Goal: Task Accomplishment & Management: Complete application form

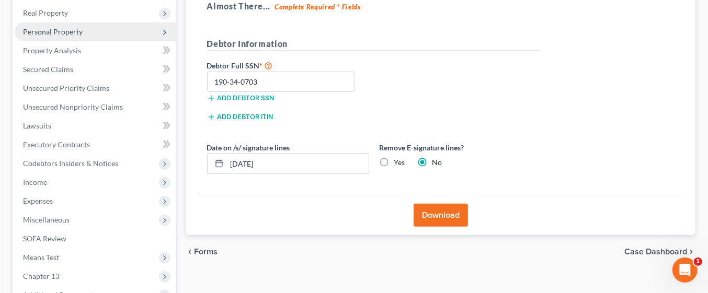
click at [79, 31] on span "Personal Property" at bounding box center [53, 31] width 60 height 9
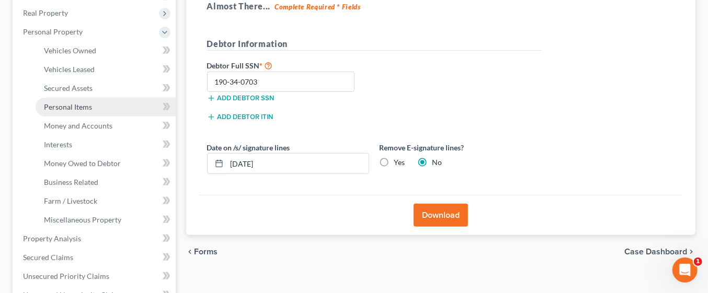
click at [86, 106] on span "Personal Items" at bounding box center [68, 106] width 48 height 9
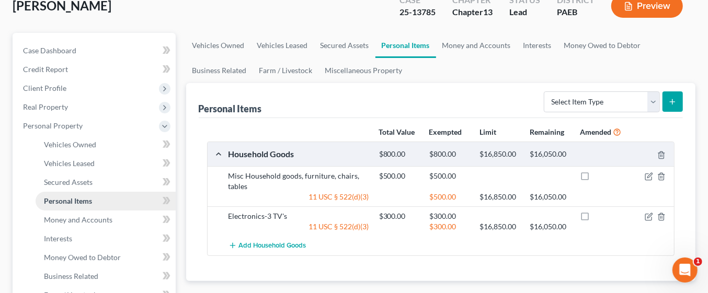
scroll to position [66, 0]
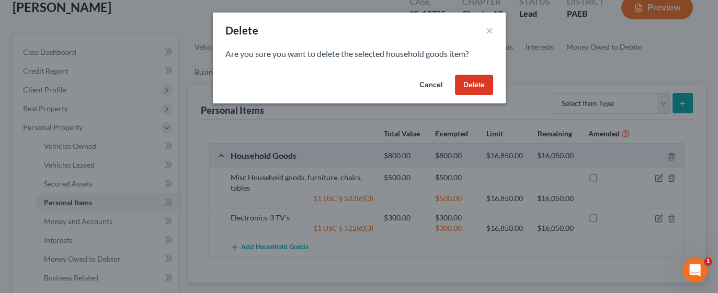
click at [432, 87] on button "Cancel" at bounding box center [431, 85] width 40 height 21
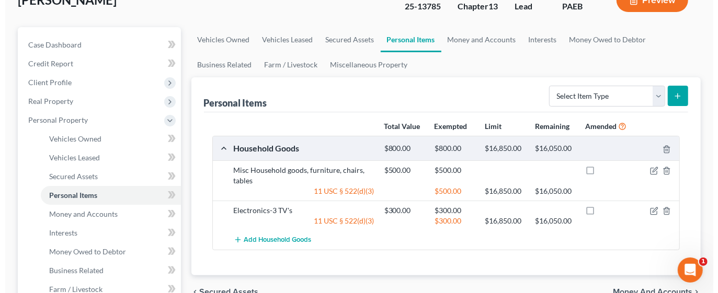
scroll to position [73, 0]
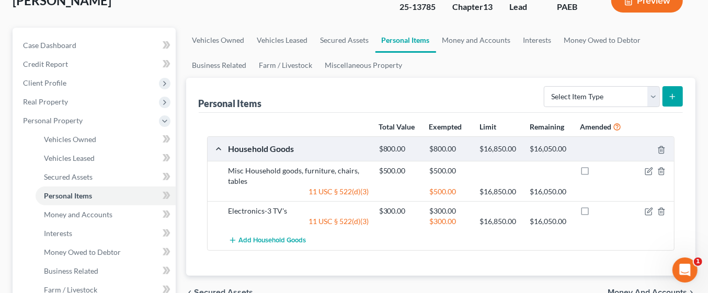
click at [672, 97] on line "submit" at bounding box center [672, 97] width 5 height 0
click at [659, 96] on select "Select Item Type Clothing Collectibles Of Value Electronics Firearms Household …" at bounding box center [602, 96] width 116 height 21
select select "clothing"
click at [545, 86] on select "Select Item Type Clothing Collectibles Of Value Electronics Firearms Household …" at bounding box center [602, 96] width 116 height 21
click at [674, 98] on icon "submit" at bounding box center [672, 97] width 8 height 8
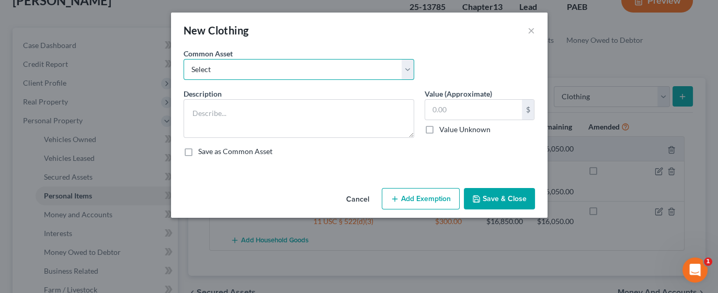
click at [404, 71] on select "Select Debtors' clothing Debtors' clothing Debtors' summer clothing Debtors' sh…" at bounding box center [298, 69] width 231 height 21
select select "0"
click at [183, 59] on select "Select Debtors' clothing Debtors' clothing Debtors' summer clothing Debtors' sh…" at bounding box center [298, 69] width 231 height 21
type textarea "Debtors' clothing"
type input "6,000.00"
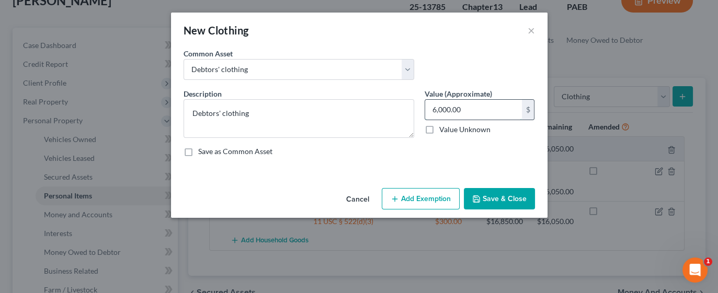
click at [487, 111] on input "6,000.00" at bounding box center [473, 110] width 97 height 20
type input "5"
type input "750.00"
click at [433, 202] on button "Add Exemption" at bounding box center [421, 199] width 78 height 22
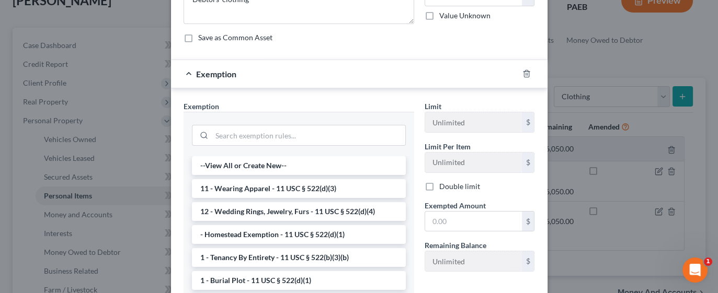
scroll to position [123, 0]
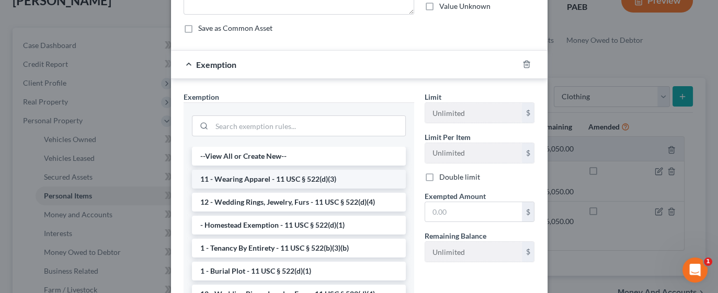
click at [305, 177] on li "11 - Wearing Apparel - 11 USC § 522(d)(3)" at bounding box center [299, 179] width 214 height 19
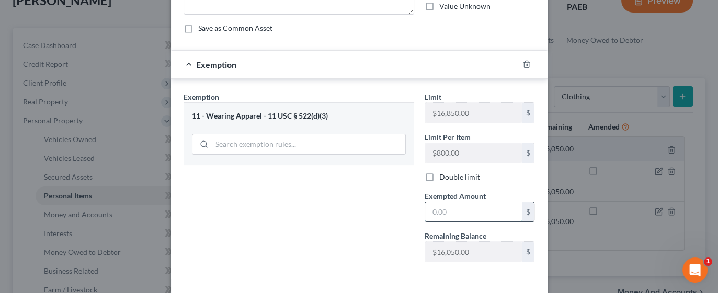
click at [481, 210] on input "text" at bounding box center [473, 212] width 97 height 20
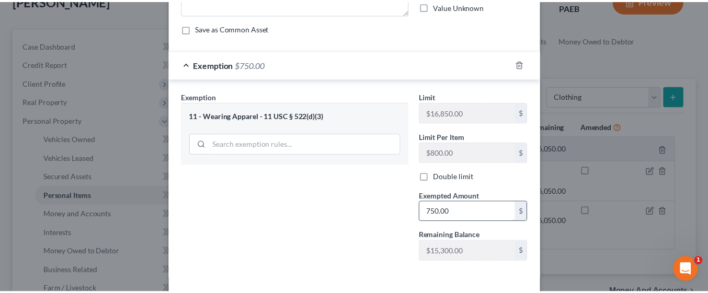
scroll to position [165, 0]
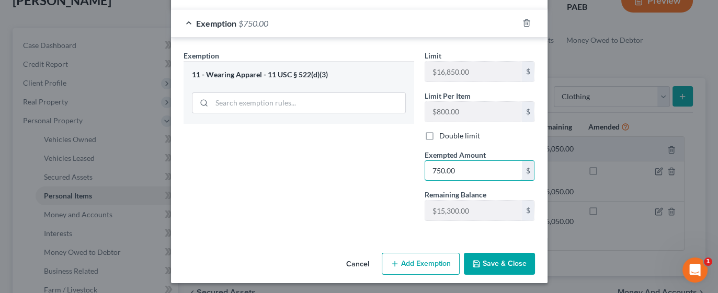
type input "750.00"
click at [511, 260] on button "Save & Close" at bounding box center [499, 264] width 71 height 22
